Goal: Information Seeking & Learning: Learn about a topic

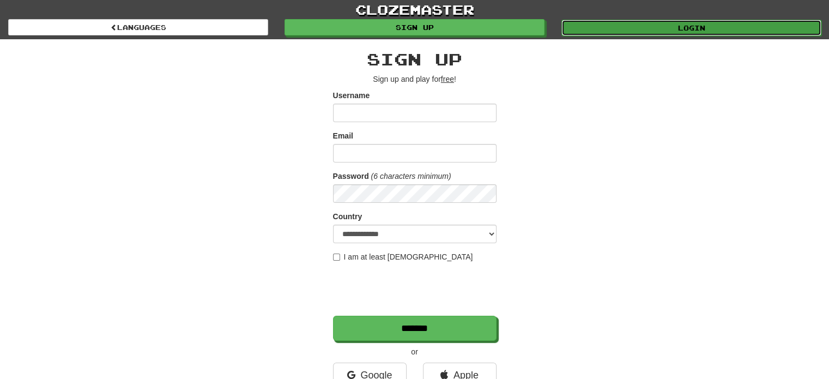
click at [586, 32] on link "Login" at bounding box center [691, 28] width 260 height 16
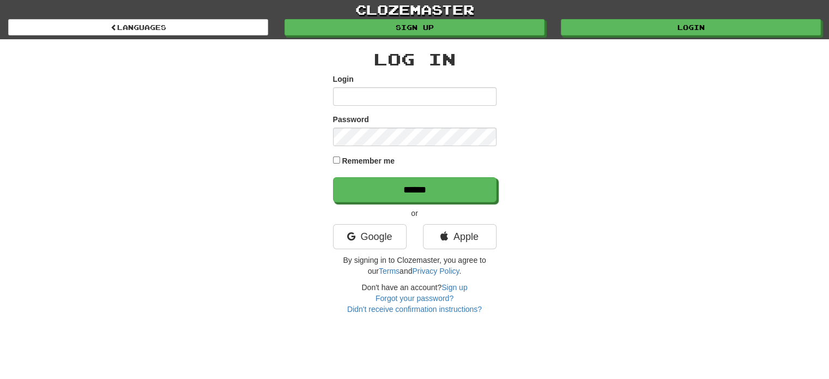
click at [416, 102] on input "Login" at bounding box center [414, 96] width 163 height 19
type input "**********"
click at [333, 177] on input "******" at bounding box center [414, 189] width 163 height 25
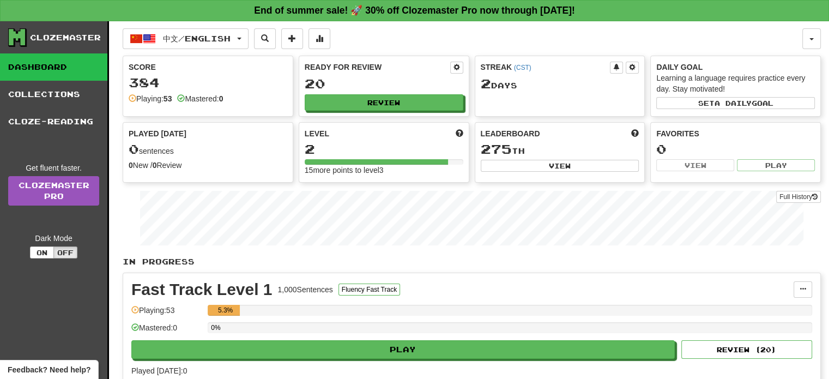
click at [399, 358] on div "Fast Track Level 1 1,000 Sentences Fluency Fast Track Manage Sentences Unpin fr…" at bounding box center [471, 328] width 697 height 111
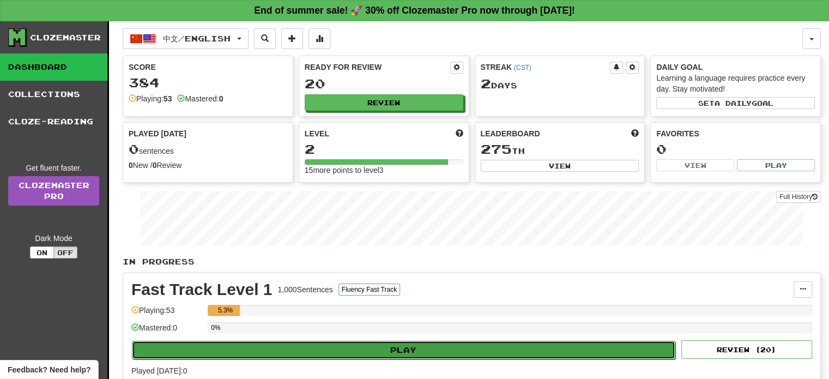
click at [405, 350] on button "Play" at bounding box center [403, 349] width 543 height 19
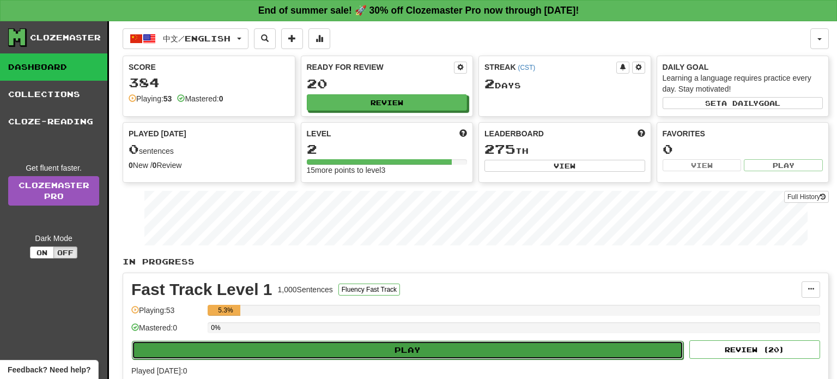
select select "**"
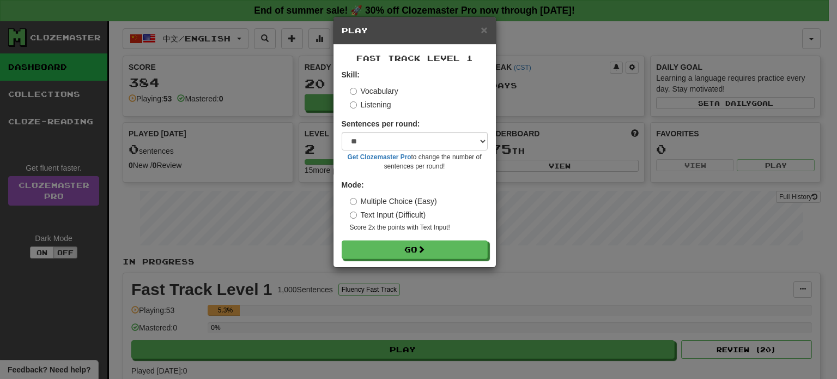
click at [388, 106] on label "Listening" at bounding box center [370, 104] width 41 height 11
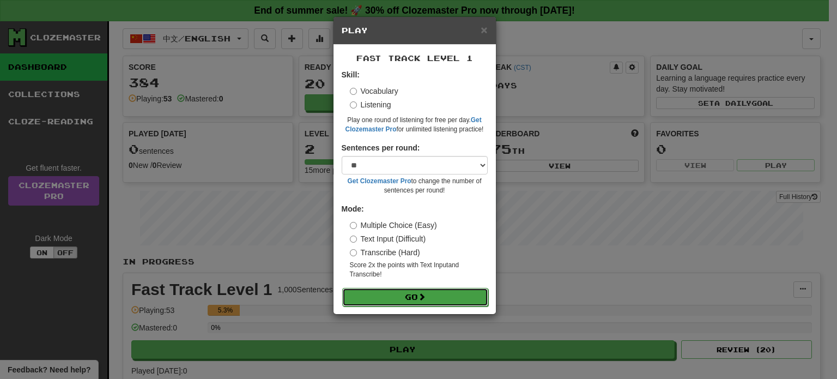
click at [420, 300] on span at bounding box center [422, 297] width 8 height 8
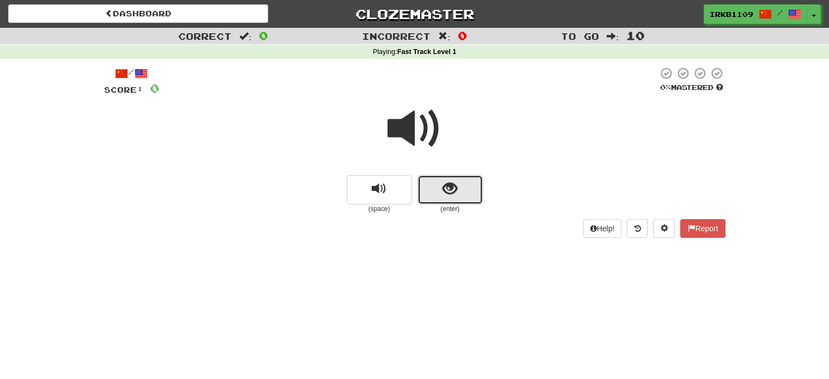
click at [453, 192] on span "show sentence" at bounding box center [449, 188] width 15 height 15
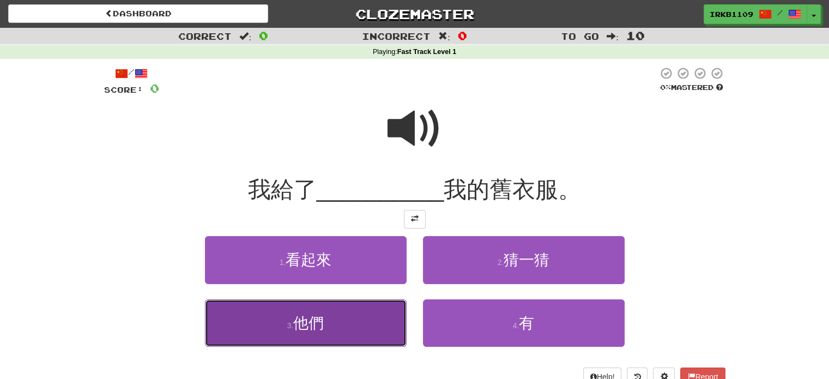
click at [342, 325] on button "3 . 他們" at bounding box center [306, 322] width 202 height 47
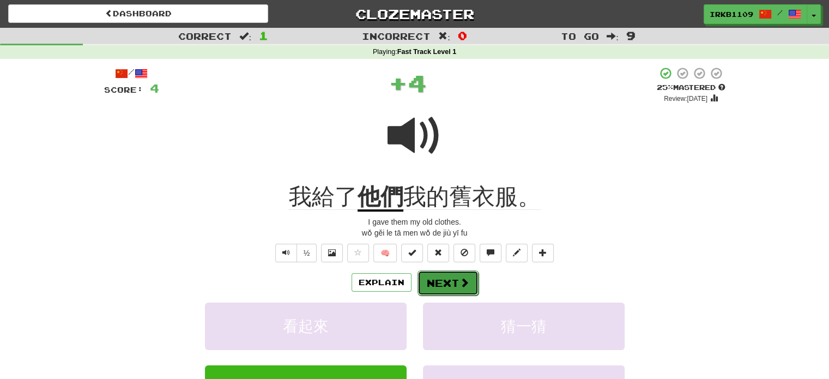
click at [459, 285] on span at bounding box center [464, 282] width 10 height 10
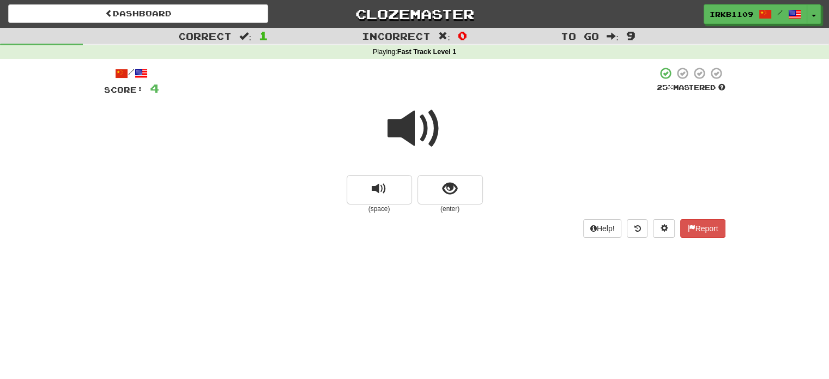
click at [414, 137] on span at bounding box center [414, 128] width 54 height 54
click at [470, 186] on button "show sentence" at bounding box center [449, 189] width 65 height 29
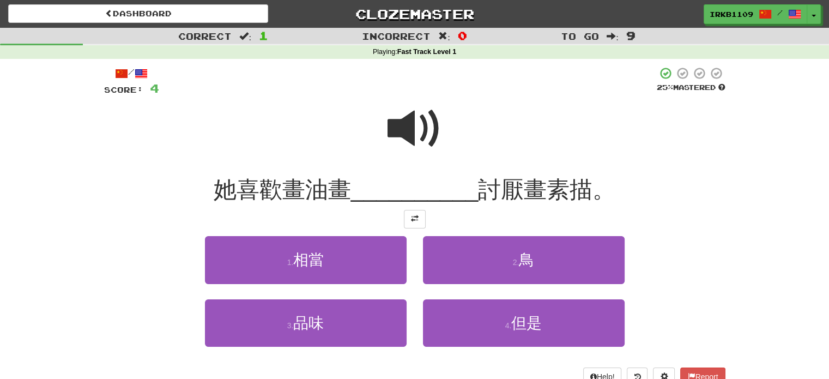
click at [421, 121] on span at bounding box center [414, 128] width 54 height 54
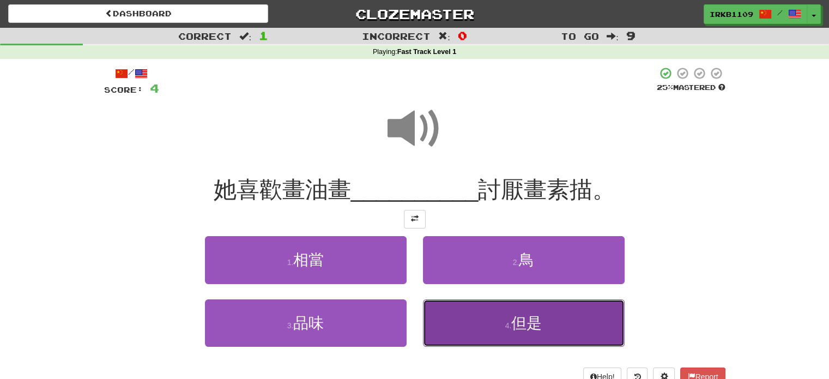
click at [483, 309] on button "4 . 但是" at bounding box center [524, 322] width 202 height 47
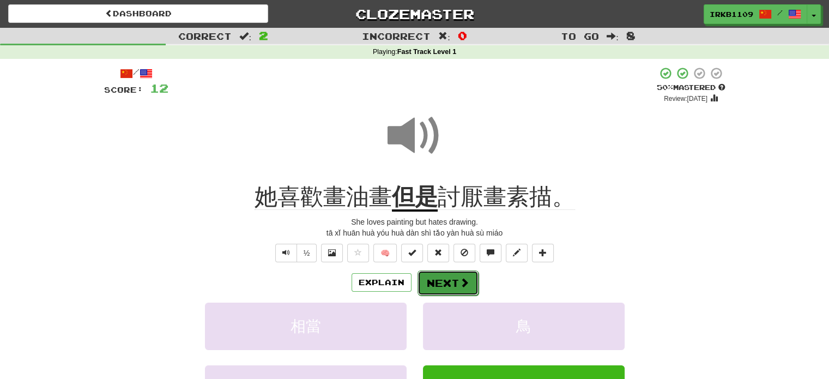
click at [436, 279] on button "Next" at bounding box center [447, 282] width 61 height 25
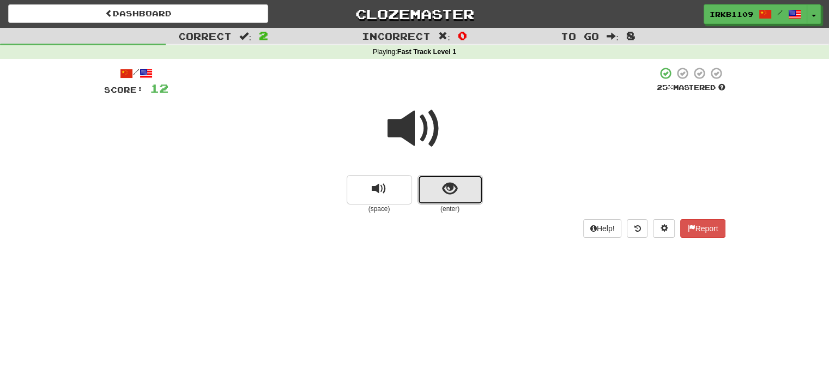
click at [456, 196] on span "show sentence" at bounding box center [449, 188] width 15 height 15
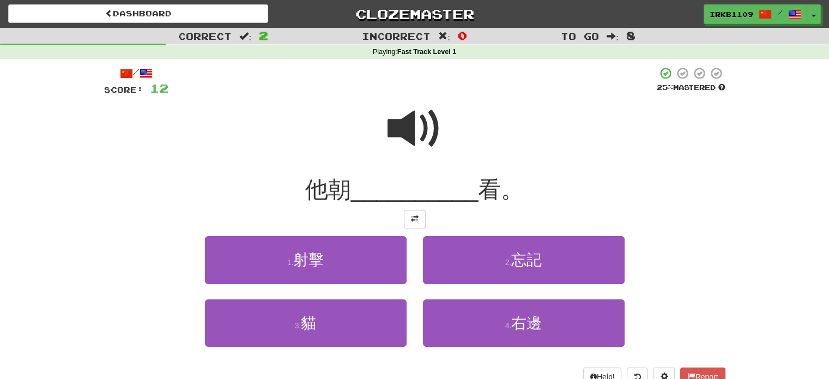
click at [415, 121] on span at bounding box center [414, 128] width 54 height 54
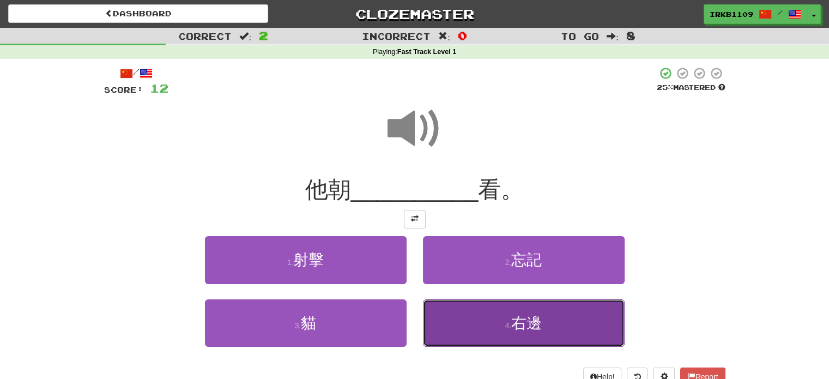
click at [486, 333] on button "4 . 右邊" at bounding box center [524, 322] width 202 height 47
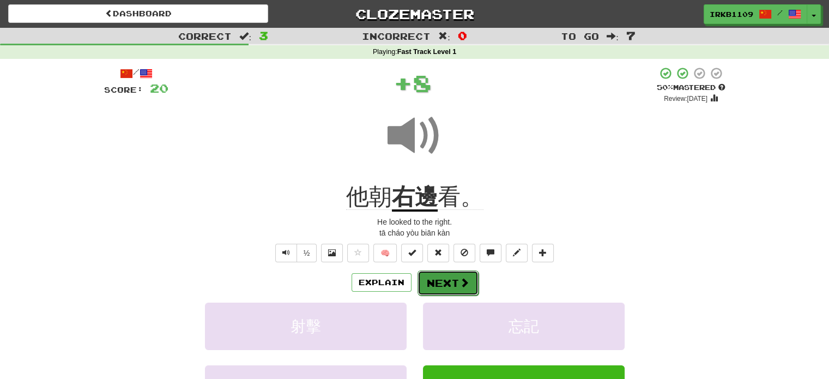
click at [459, 283] on span at bounding box center [464, 282] width 10 height 10
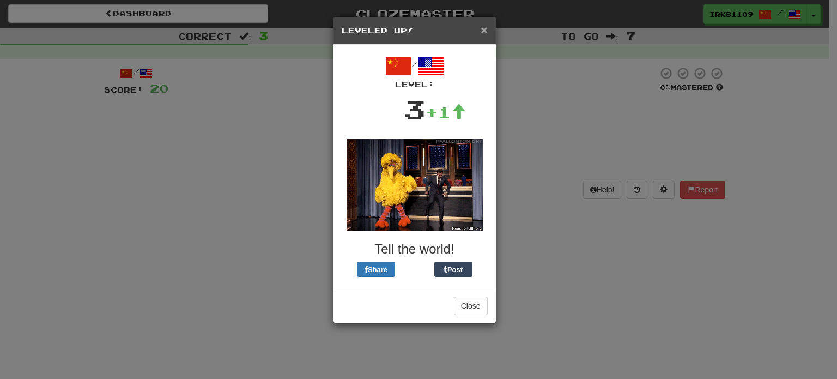
click at [486, 32] on span "×" at bounding box center [483, 29] width 7 height 13
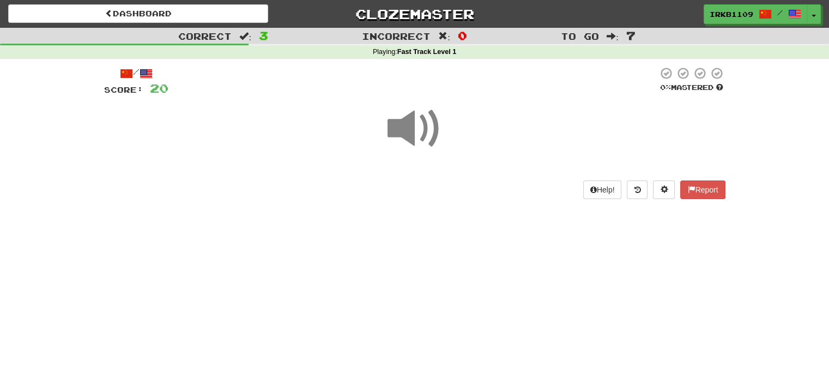
click at [434, 130] on span at bounding box center [414, 128] width 54 height 54
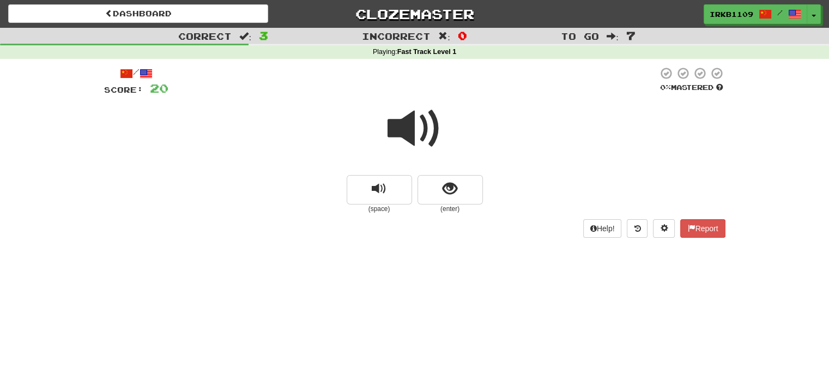
click at [411, 130] on span at bounding box center [414, 128] width 54 height 54
click at [441, 180] on button "show sentence" at bounding box center [449, 189] width 65 height 29
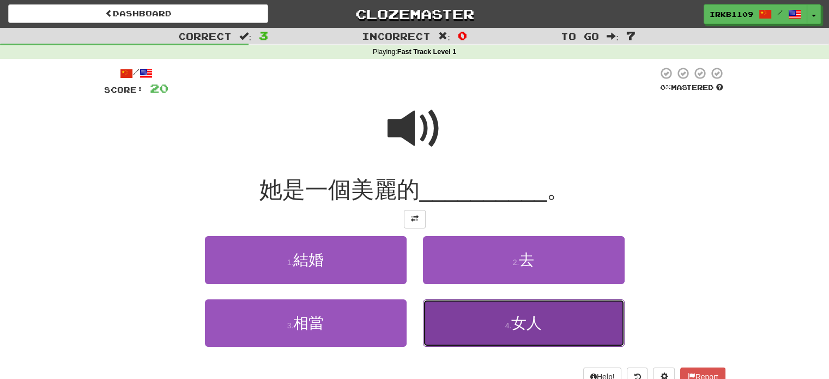
click at [483, 334] on button "4 . 女人" at bounding box center [524, 322] width 202 height 47
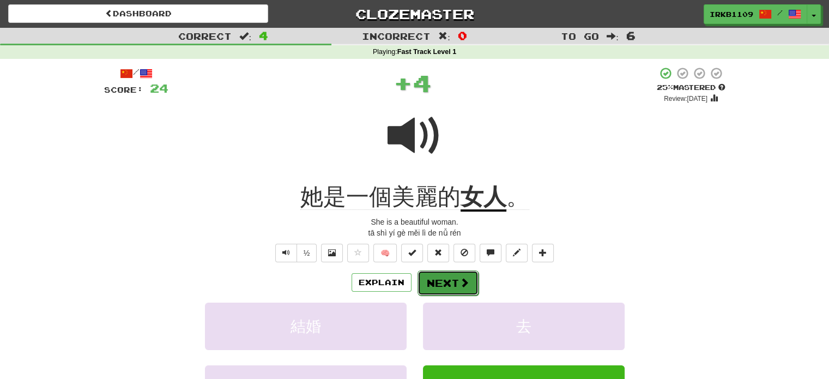
click at [459, 287] on span at bounding box center [464, 282] width 10 height 10
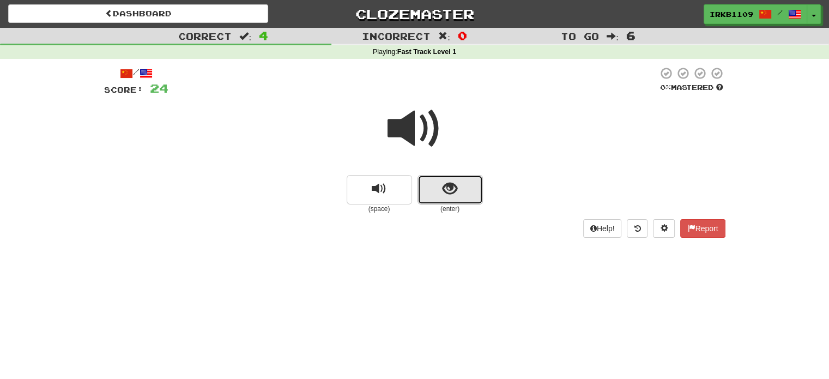
click at [428, 189] on button "show sentence" at bounding box center [449, 189] width 65 height 29
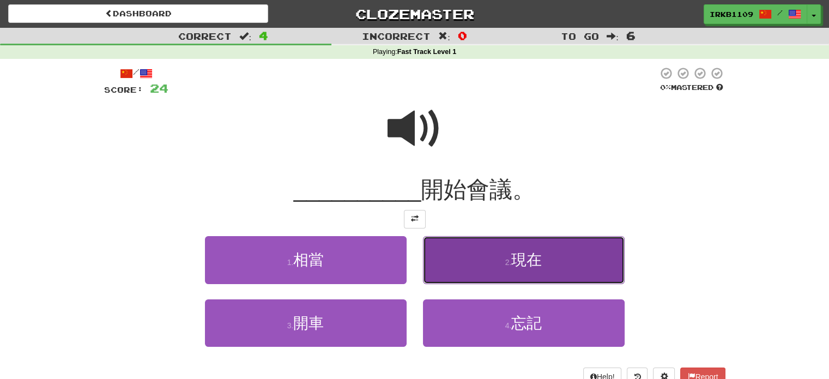
click at [510, 254] on button "2 . 現在" at bounding box center [524, 259] width 202 height 47
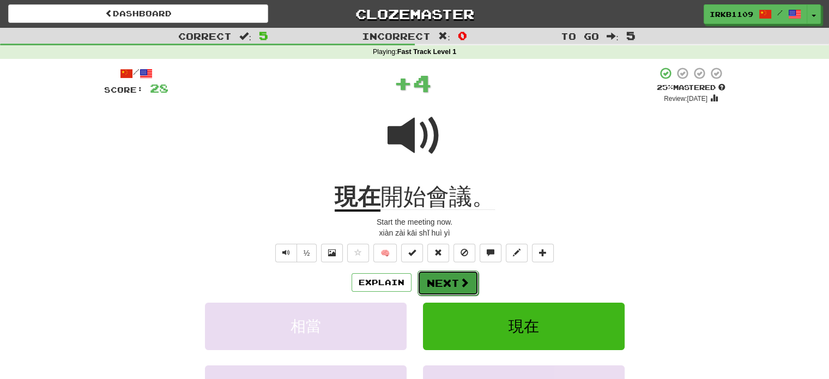
click at [449, 278] on button "Next" at bounding box center [447, 282] width 61 height 25
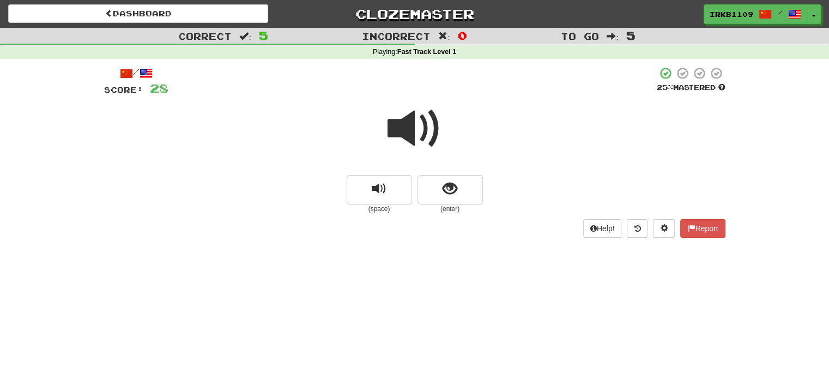
click at [436, 207] on small "(enter)" at bounding box center [449, 208] width 65 height 9
click at [446, 202] on button "show sentence" at bounding box center [449, 189] width 65 height 29
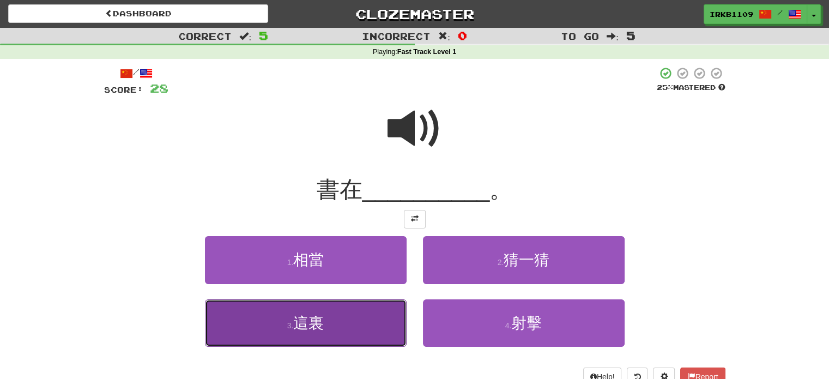
click at [367, 333] on button "3 . 這裏" at bounding box center [306, 322] width 202 height 47
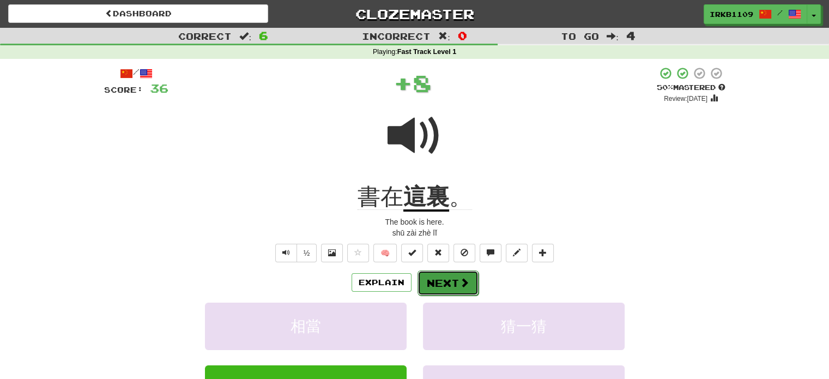
click at [459, 283] on span at bounding box center [464, 282] width 10 height 10
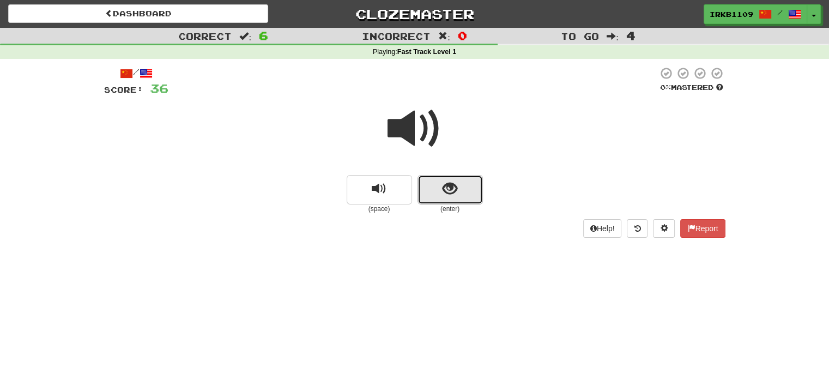
click at [445, 195] on span "show sentence" at bounding box center [449, 188] width 15 height 15
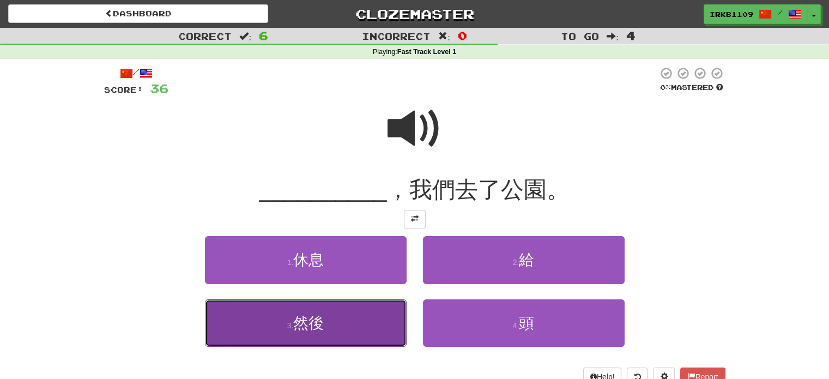
click at [357, 337] on button "3 . 然後" at bounding box center [306, 322] width 202 height 47
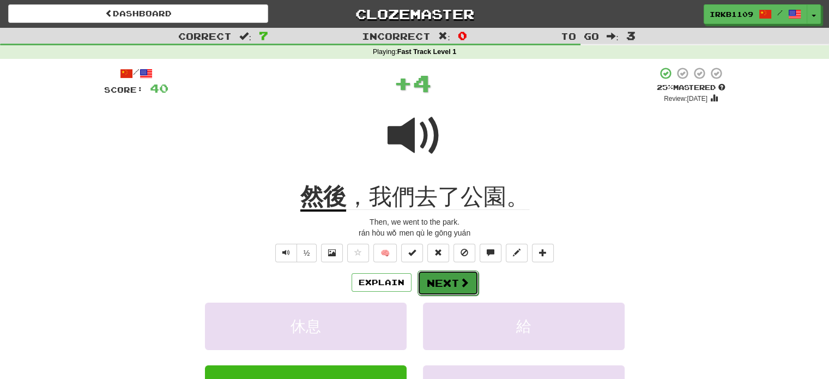
click at [451, 277] on button "Next" at bounding box center [447, 282] width 61 height 25
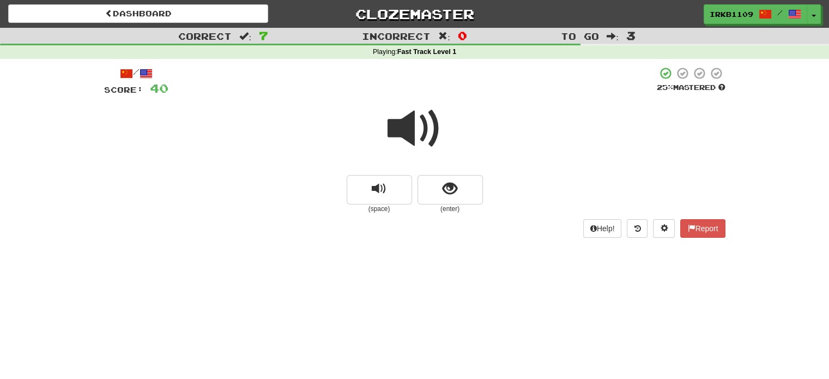
click at [406, 130] on span at bounding box center [414, 128] width 54 height 54
click at [451, 190] on span "show sentence" at bounding box center [449, 188] width 15 height 15
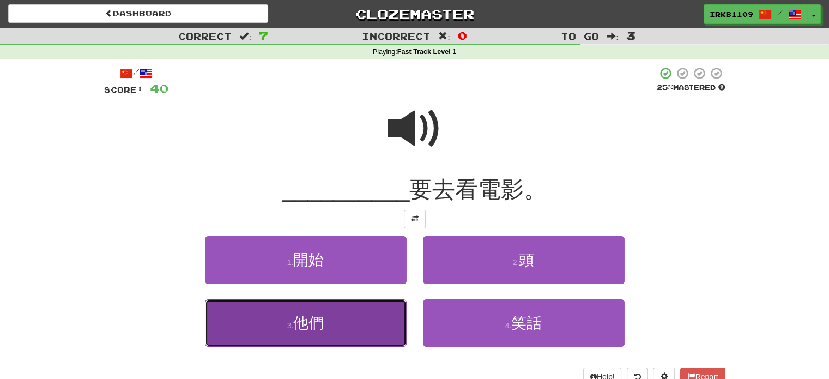
click at [354, 333] on button "3 . 他們" at bounding box center [306, 322] width 202 height 47
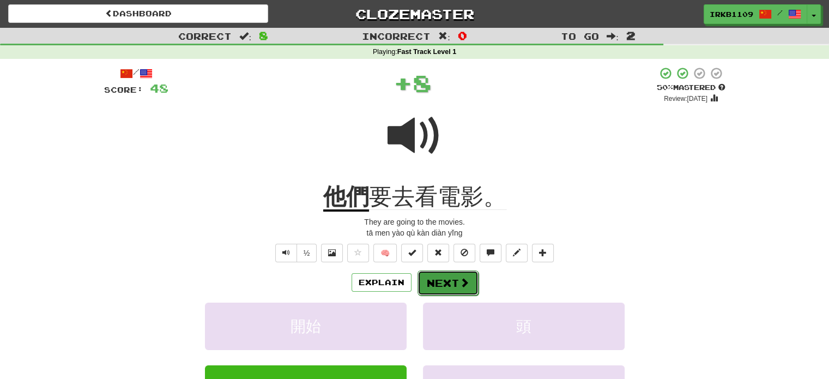
click at [442, 287] on button "Next" at bounding box center [447, 282] width 61 height 25
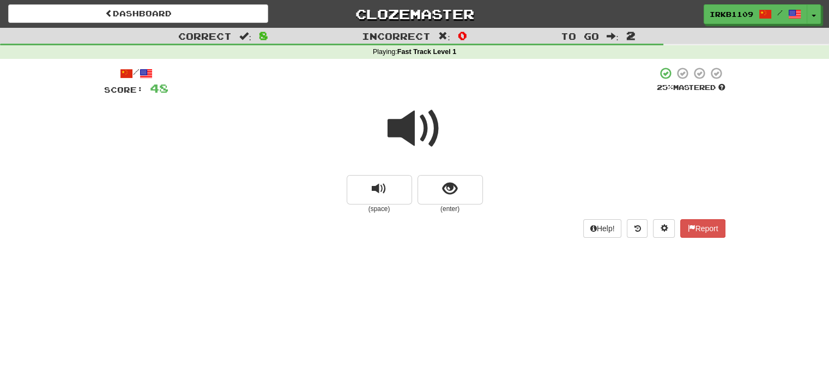
click at [456, 206] on small "(enter)" at bounding box center [449, 208] width 65 height 9
click at [450, 192] on span "show sentence" at bounding box center [449, 188] width 15 height 15
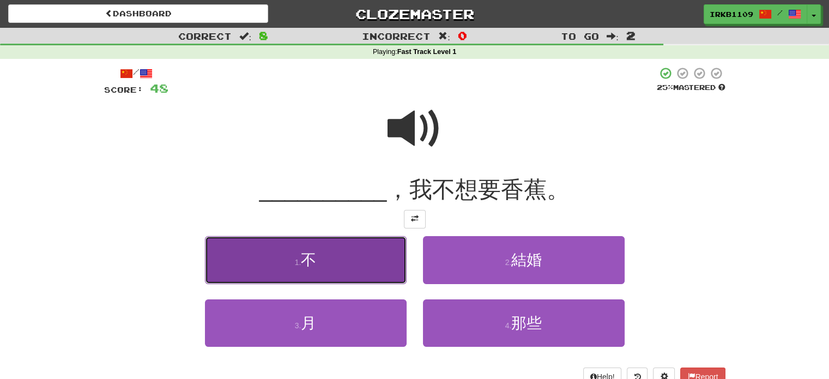
click at [346, 262] on button "1 . 不" at bounding box center [306, 259] width 202 height 47
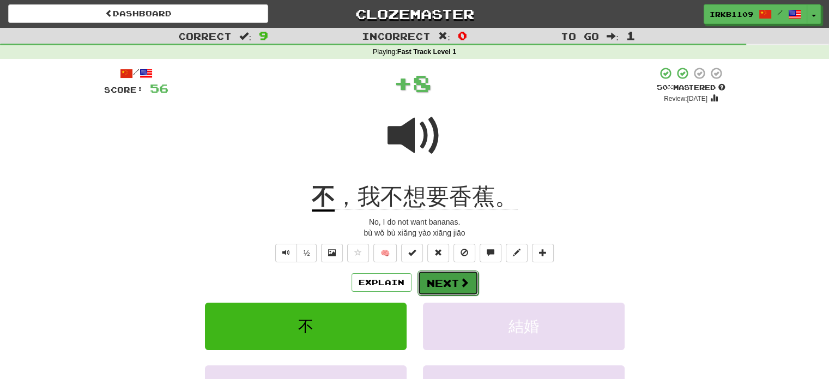
click at [461, 285] on span at bounding box center [464, 282] width 10 height 10
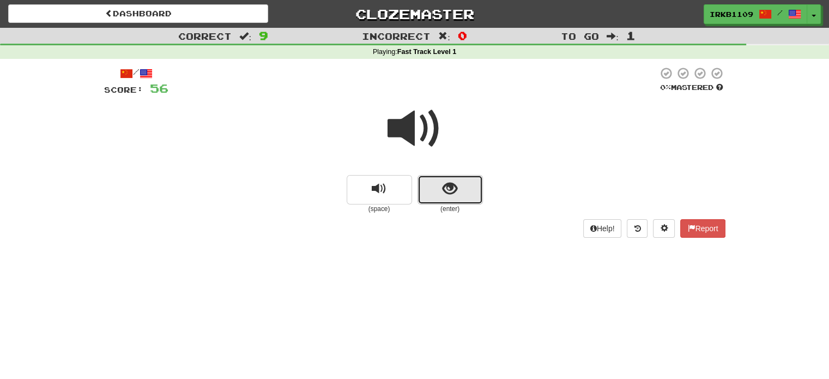
click at [451, 201] on button "show sentence" at bounding box center [449, 189] width 65 height 29
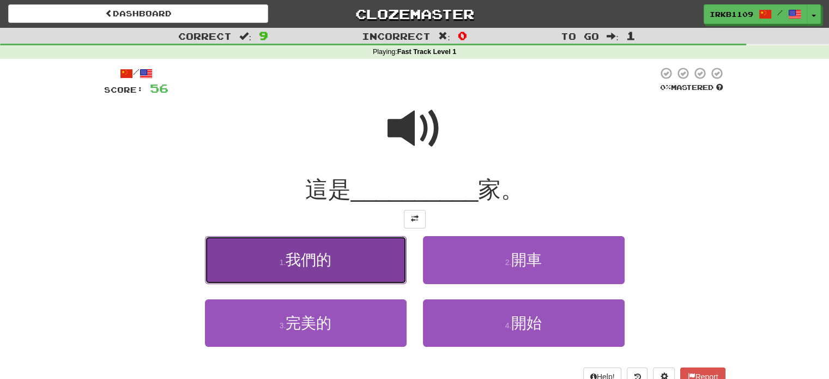
click at [348, 263] on button "1 . 我們的" at bounding box center [306, 259] width 202 height 47
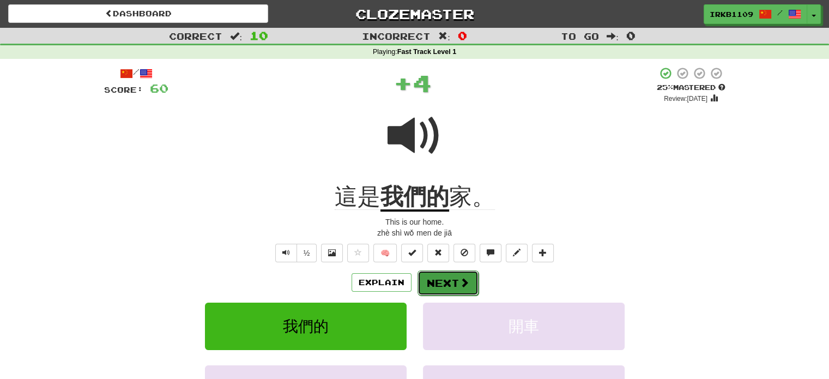
click at [450, 282] on button "Next" at bounding box center [447, 282] width 61 height 25
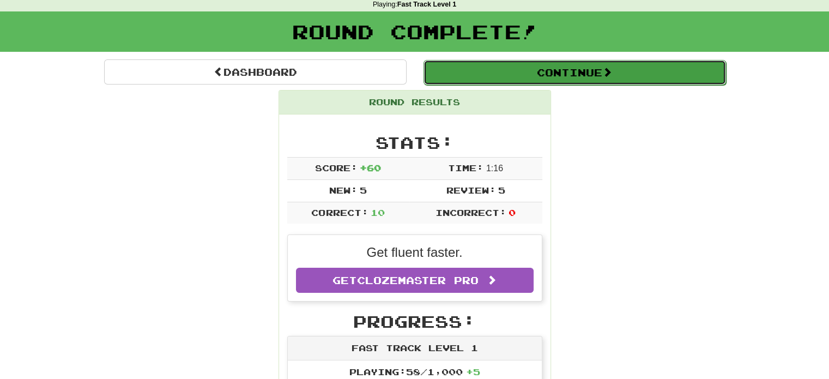
click at [531, 70] on button "Continue" at bounding box center [574, 72] width 302 height 25
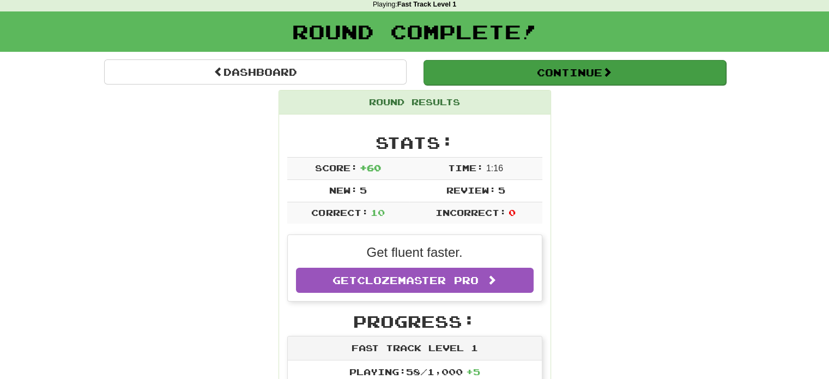
scroll to position [69, 0]
